Goal: Task Accomplishment & Management: Use online tool/utility

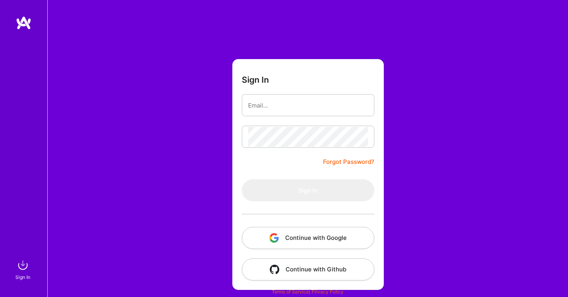
click at [304, 238] on button "Continue with Google" at bounding box center [308, 238] width 132 height 22
click at [306, 240] on button "Continue with Google" at bounding box center [308, 238] width 132 height 22
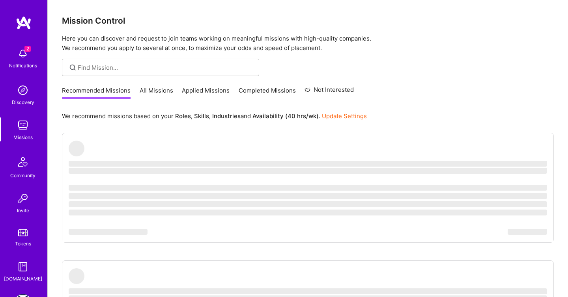
click at [20, 61] on div "Notifications" at bounding box center [23, 65] width 28 height 8
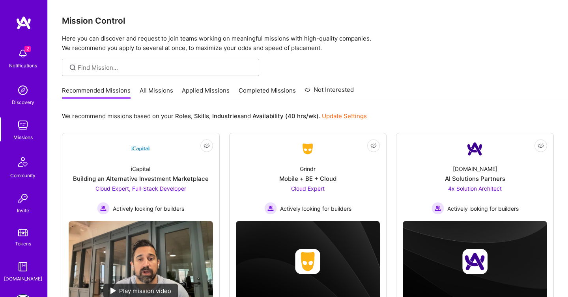
click at [24, 60] on div "2 Notifications Discovery Missions Community Invite Tokens [DOMAIN_NAME]" at bounding box center [23, 163] width 47 height 239
click at [25, 54] on img at bounding box center [23, 54] width 16 height 16
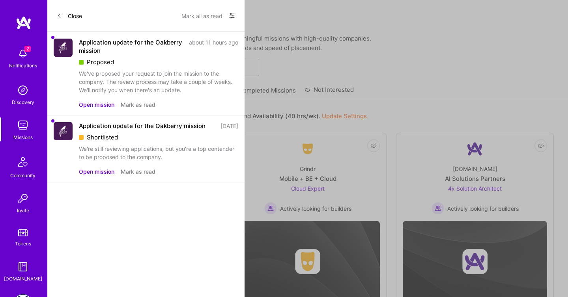
click at [80, 13] on button "Close" at bounding box center [69, 15] width 25 height 13
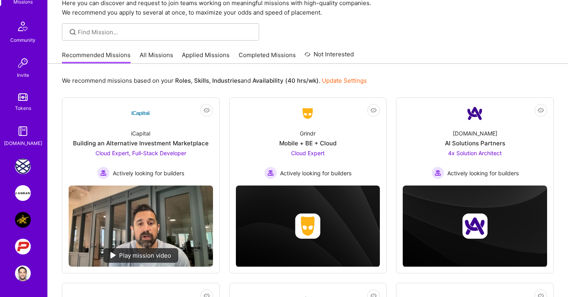
scroll to position [43, 0]
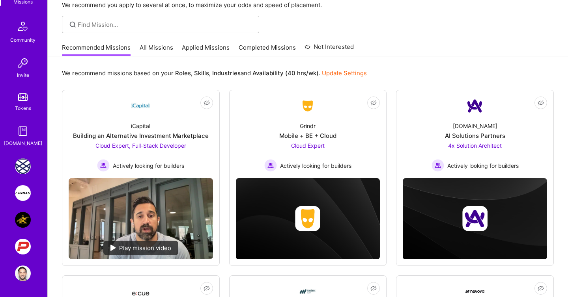
click at [20, 196] on img at bounding box center [23, 193] width 16 height 16
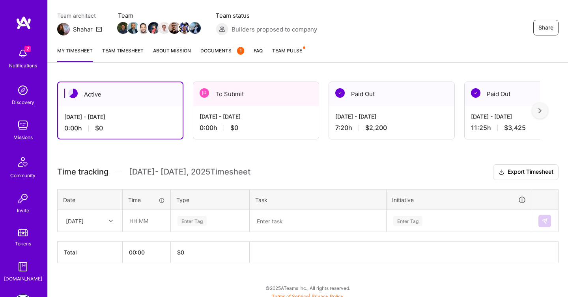
scroll to position [64, 0]
click at [241, 112] on div "[DATE] - [DATE]" at bounding box center [255, 116] width 113 height 8
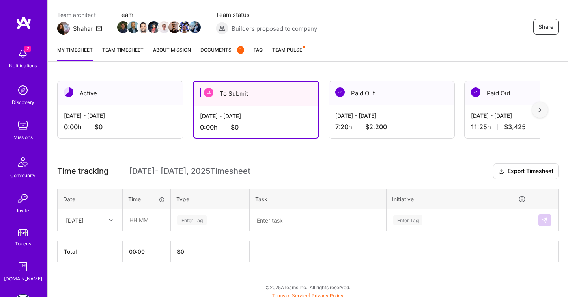
scroll to position [68, 0]
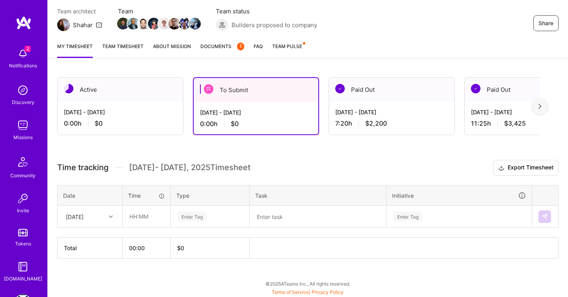
click at [106, 220] on div at bounding box center [112, 217] width 12 height 10
click at [93, 252] on div "Mon, Aug 18" at bounding box center [90, 253] width 64 height 15
click at [136, 218] on input "text" at bounding box center [146, 216] width 47 height 21
type input "9"
type input "00:45"
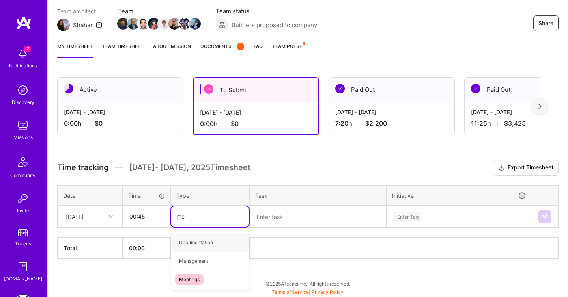
type input "mee"
type input "plann"
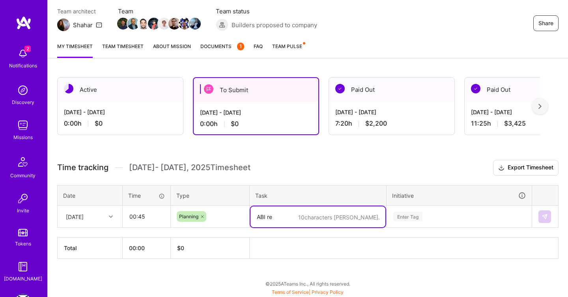
scroll to position [136, 0]
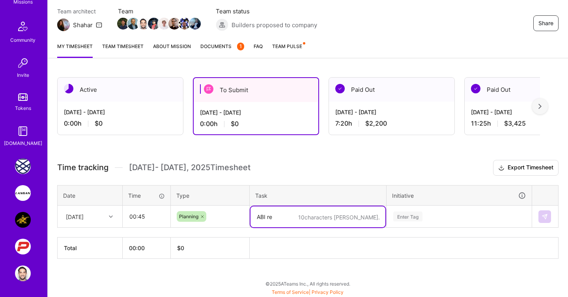
type textarea "ABI re"
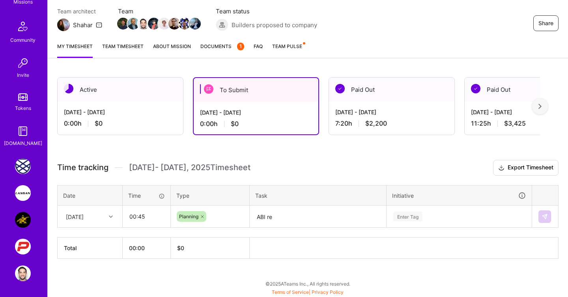
click at [24, 216] on img at bounding box center [23, 220] width 16 height 16
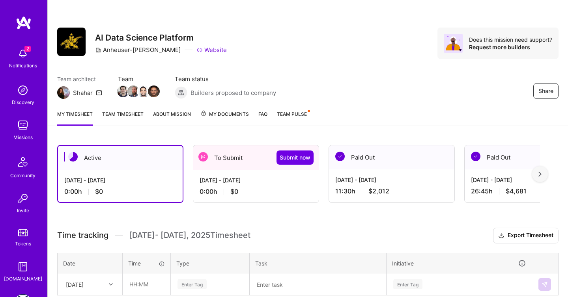
click at [229, 170] on div "To Submit Submit now" at bounding box center [255, 157] width 125 height 24
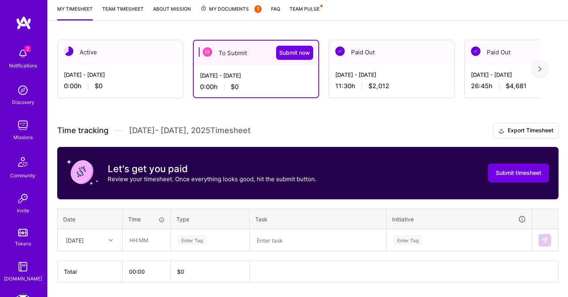
scroll to position [115, 0]
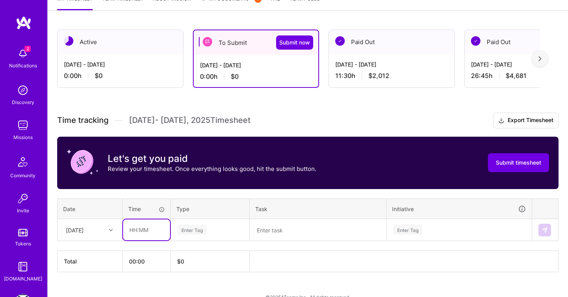
click at [152, 227] on input "text" at bounding box center [146, 230] width 47 height 21
type input "00:45"
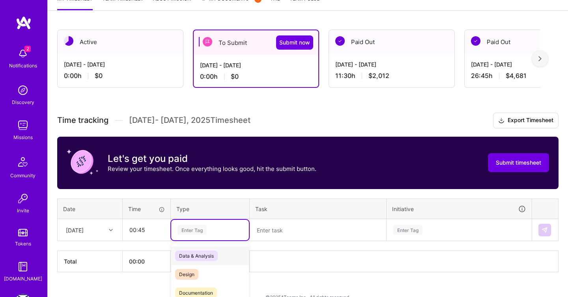
scroll to position [129, 0]
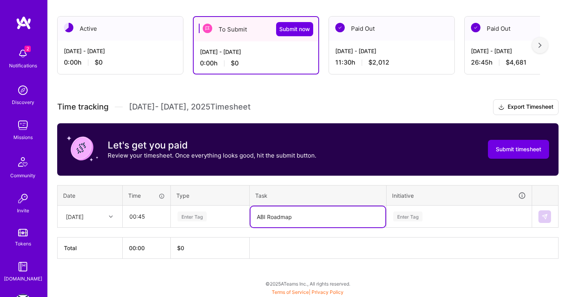
type textarea "ABI Roadmap"
click at [82, 212] on div "Sat, Aug 16" at bounding box center [75, 216] width 18 height 8
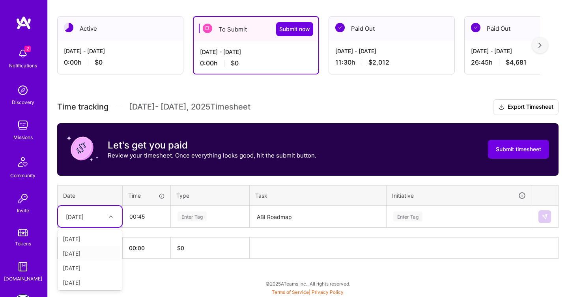
click at [85, 254] on div "Mon, Aug 18" at bounding box center [90, 253] width 64 height 15
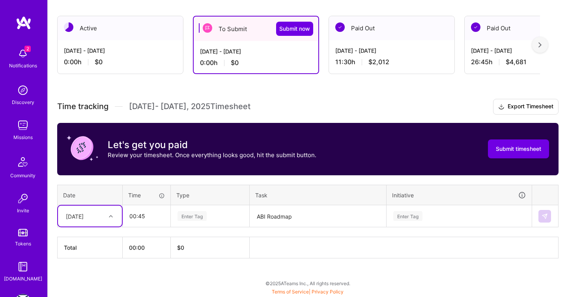
click at [396, 221] on div "Enter Tag" at bounding box center [459, 216] width 144 height 20
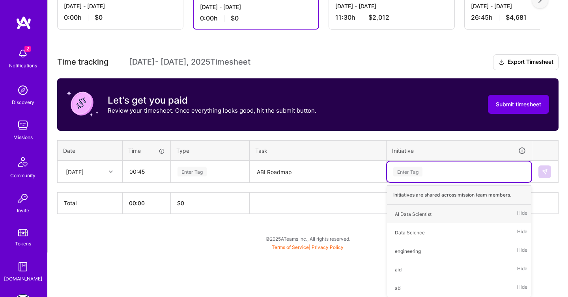
type input "m"
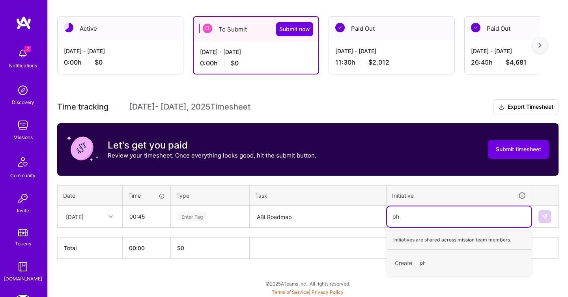
type input "p"
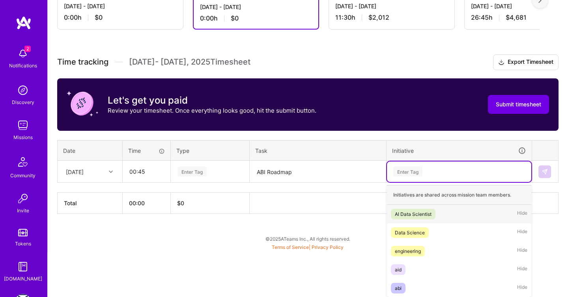
click at [418, 220] on div "AI Data Scientist Hide" at bounding box center [459, 214] width 144 height 19
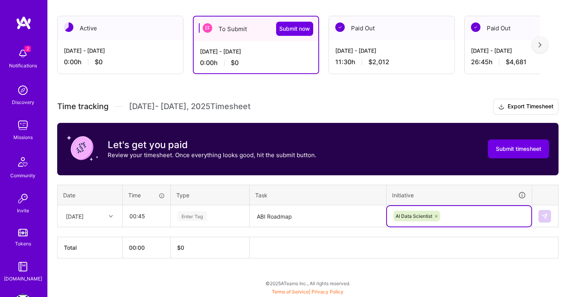
scroll to position [129, 0]
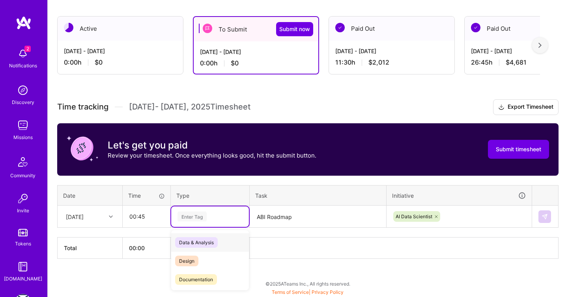
click at [205, 213] on div "Enter Tag" at bounding box center [191, 216] width 29 height 12
type input "plann"
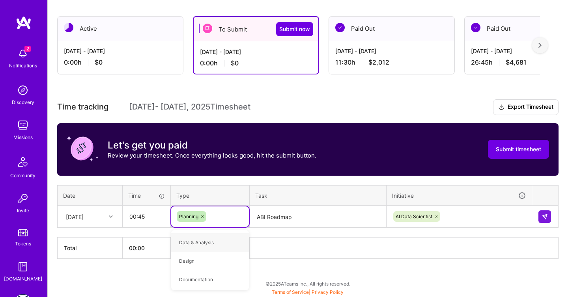
click at [175, 185] on table "Date Time Type Task Initiative Mon, Aug 18 00:45 option Planning, selected. opt…" at bounding box center [307, 206] width 501 height 43
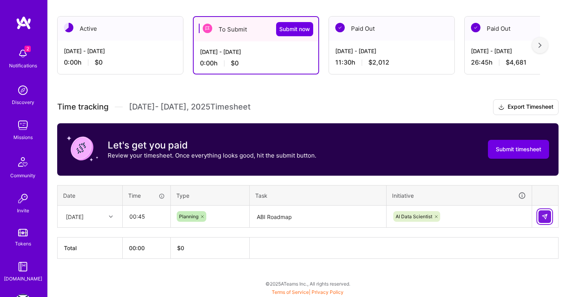
click at [541, 214] on img at bounding box center [544, 217] width 6 height 6
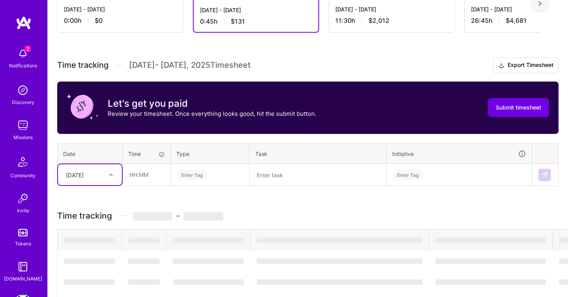
scroll to position [152, 0]
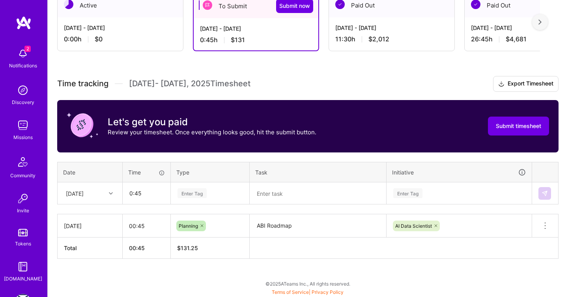
type input "00:45"
type input "plan"
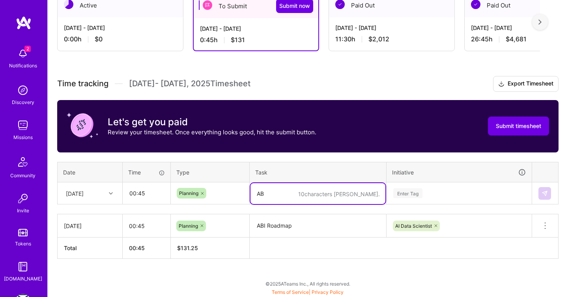
type textarea "A"
type textarea "Sydney catch up"
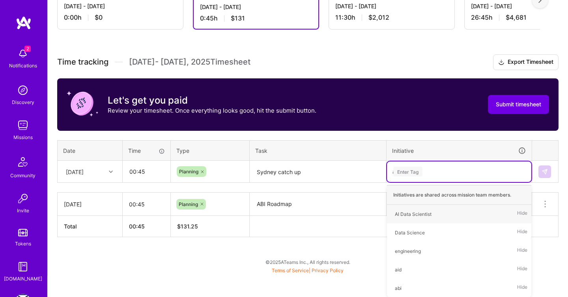
type input "ai"
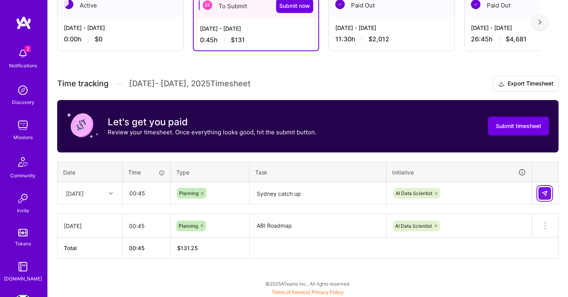
click at [548, 193] on button at bounding box center [544, 193] width 13 height 13
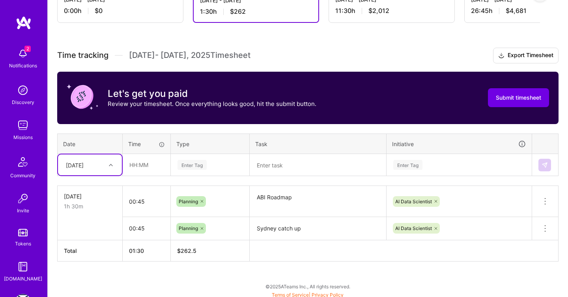
scroll to position [183, 0]
